Goal: Find specific page/section: Find specific page/section

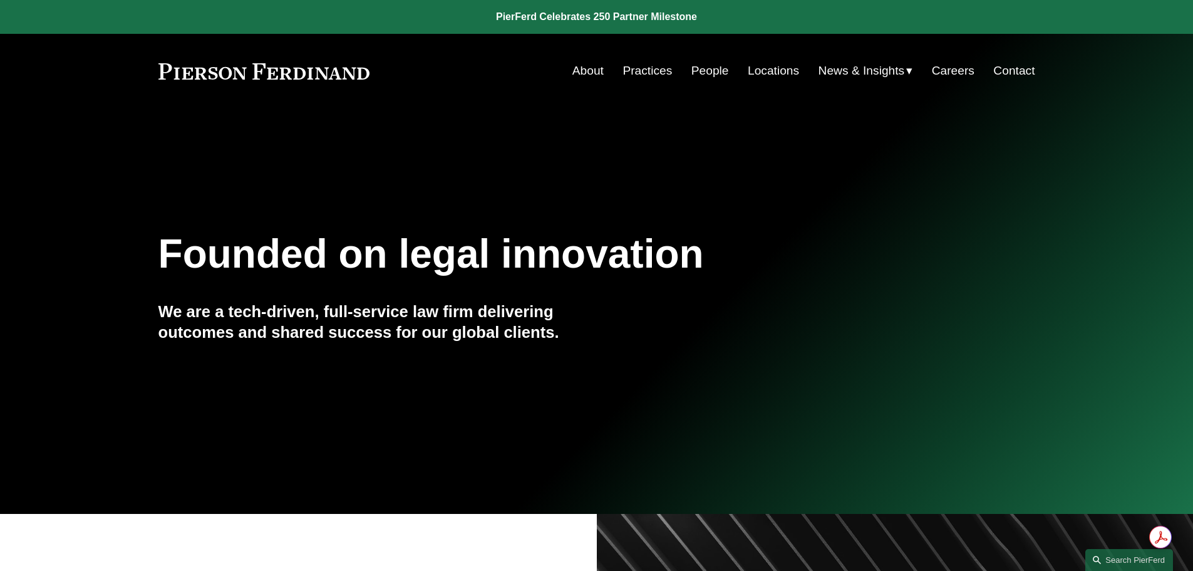
click at [759, 70] on link "Locations" at bounding box center [773, 71] width 51 height 24
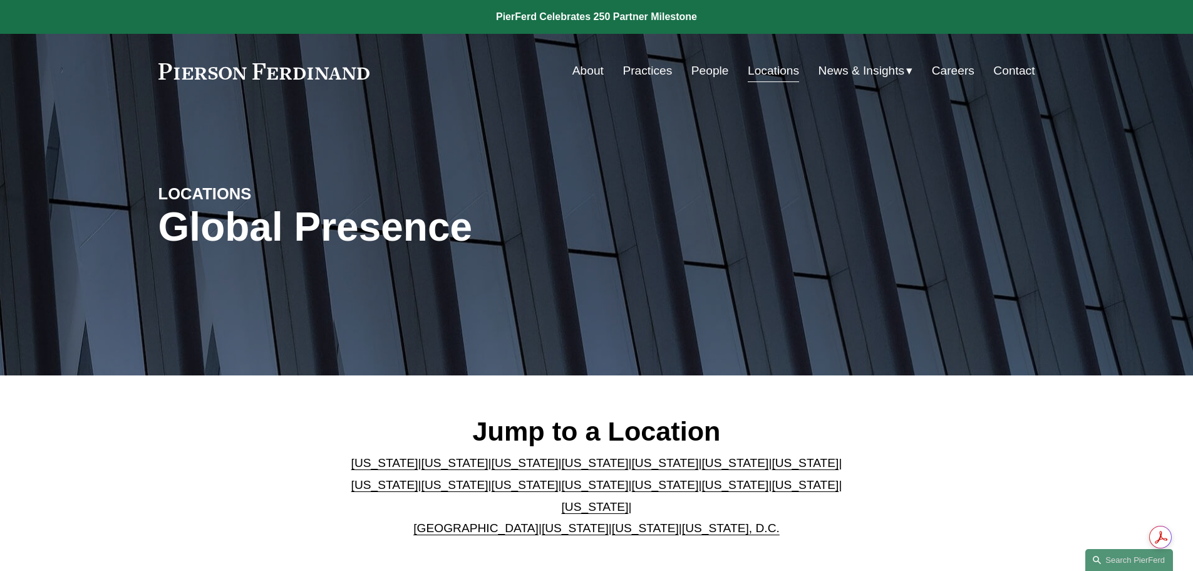
click at [492, 491] on link "[US_STATE]" at bounding box center [525, 484] width 67 height 13
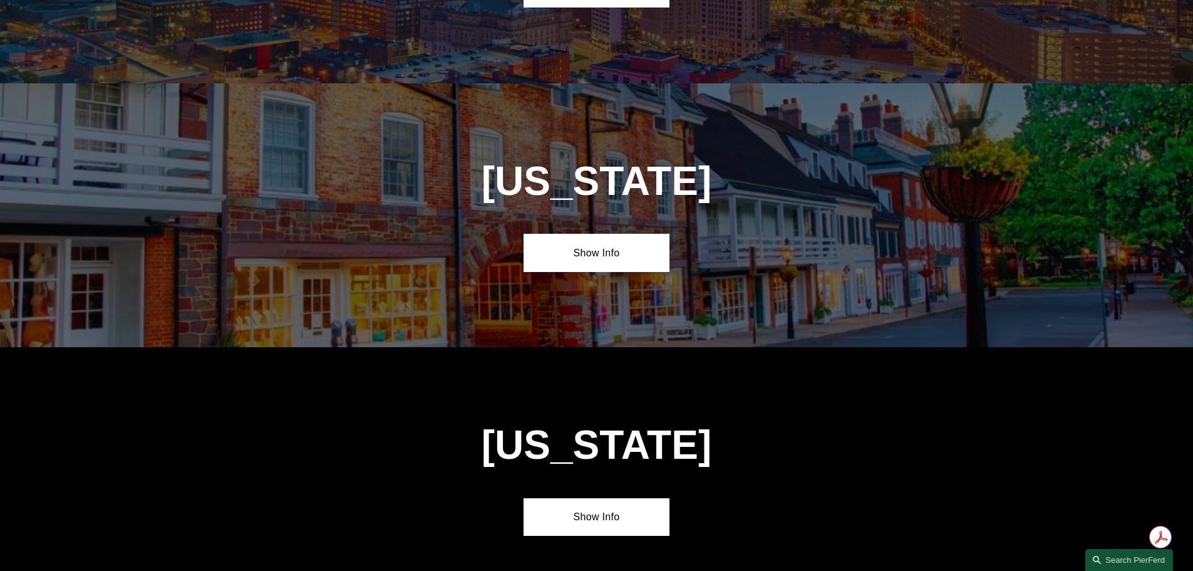
scroll to position [2944, 0]
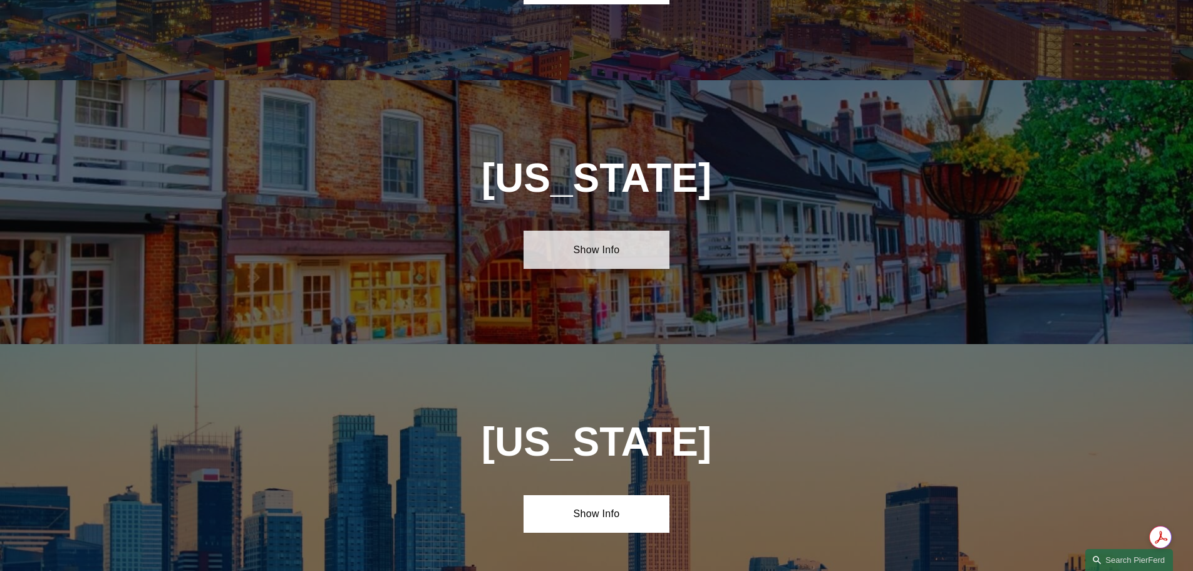
click at [593, 231] on link "Show Info" at bounding box center [597, 250] width 146 height 38
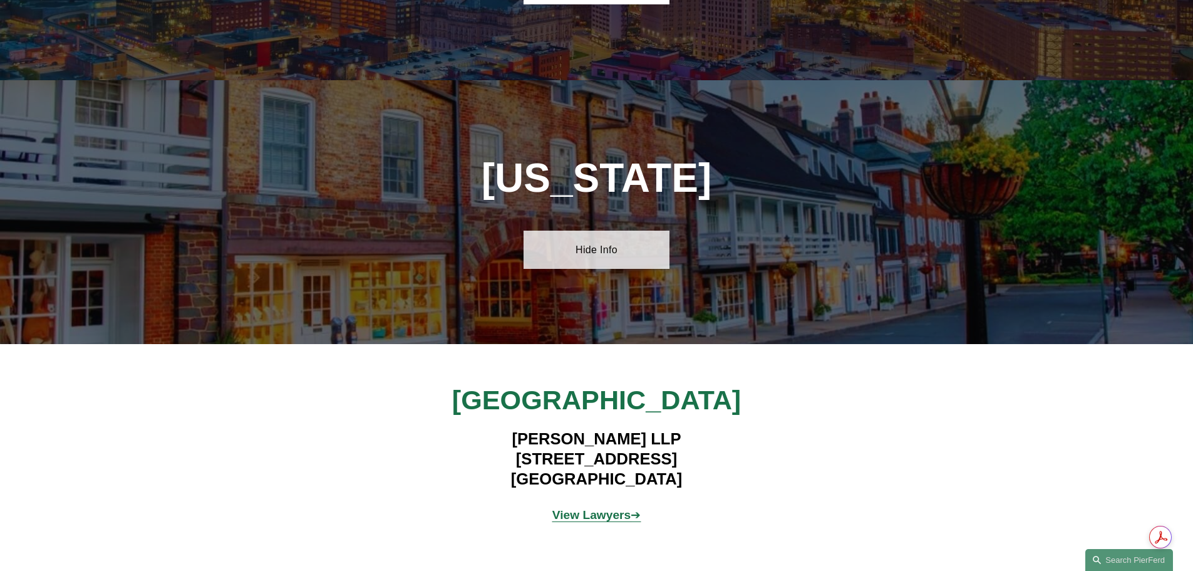
click at [592, 231] on link "Hide Info" at bounding box center [597, 250] width 146 height 38
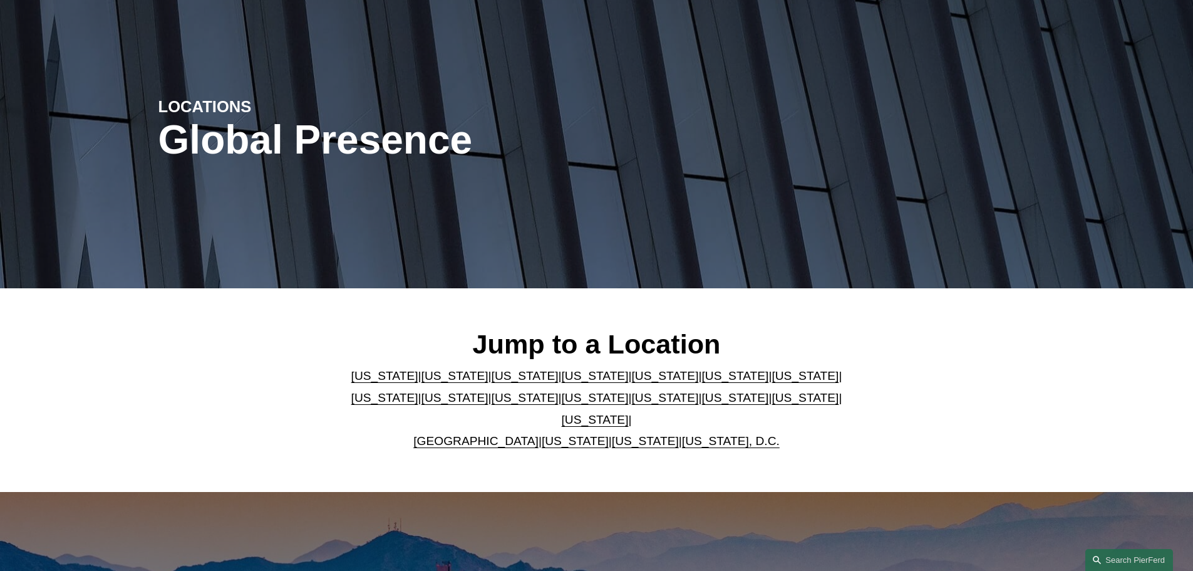
scroll to position [0, 0]
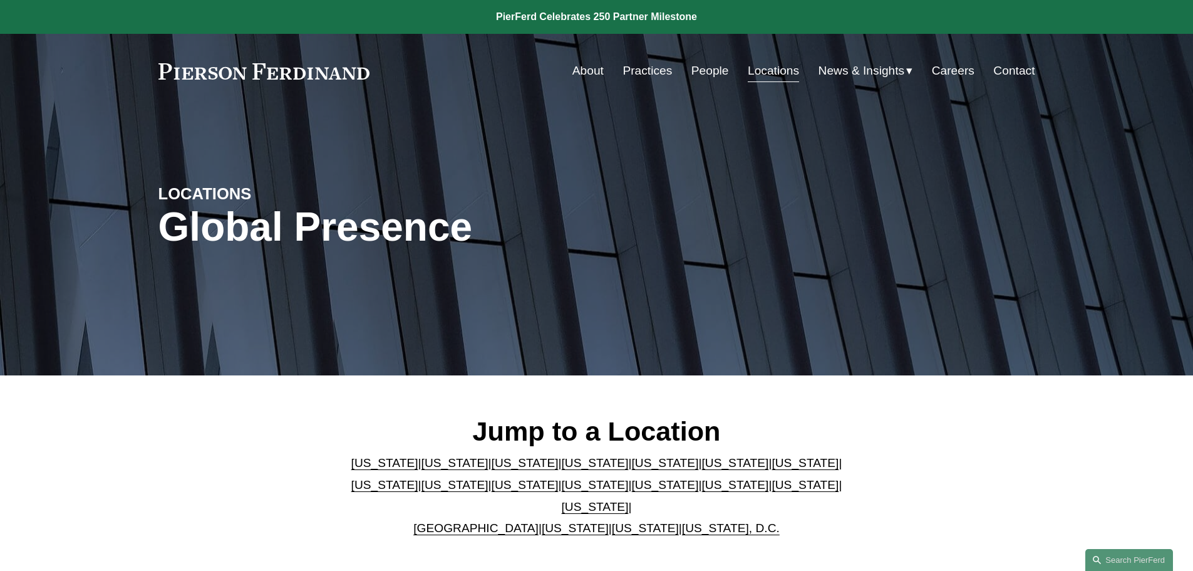
click at [646, 73] on link "Practices" at bounding box center [647, 71] width 49 height 24
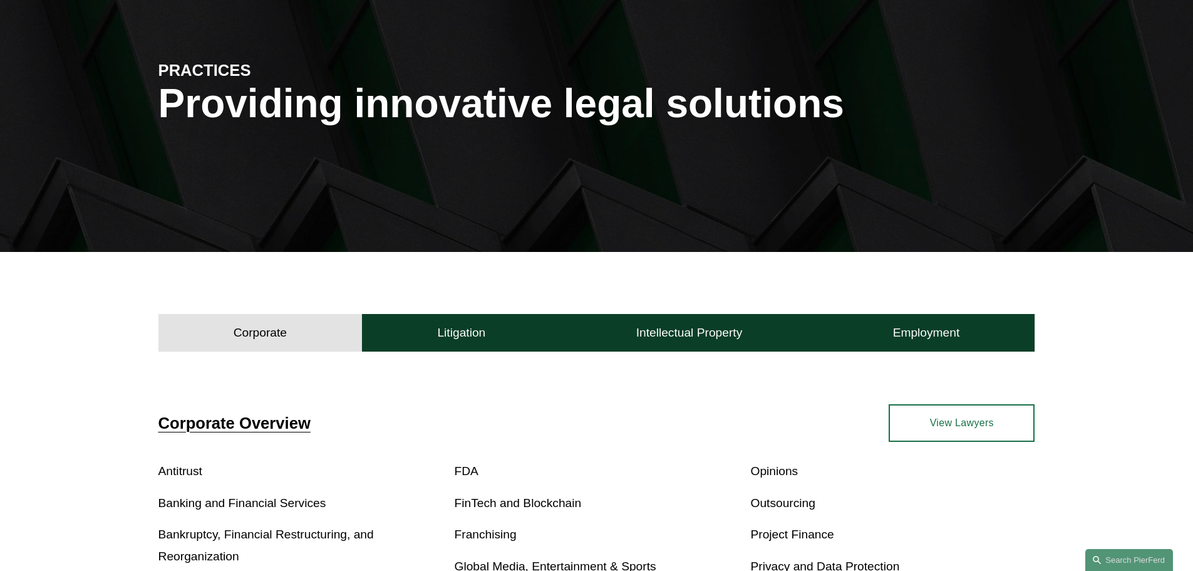
scroll to position [125, 0]
